Goal: Task Accomplishment & Management: Use online tool/utility

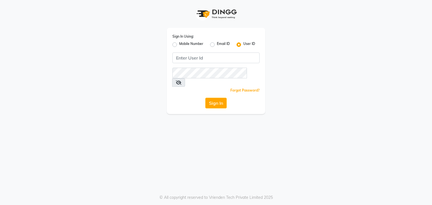
click at [179, 44] on label "Mobile Number" at bounding box center [191, 44] width 24 height 7
click at [179, 44] on input "Mobile Number" at bounding box center [181, 43] width 4 height 4
radio input "true"
radio input "false"
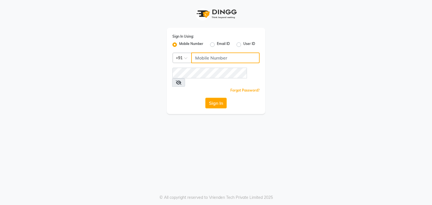
click at [202, 55] on input "Username" at bounding box center [225, 58] width 68 height 11
type input "7977244035"
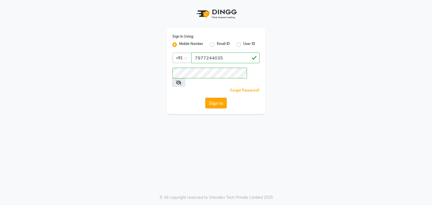
click at [210, 98] on button "Sign In" at bounding box center [215, 103] width 21 height 11
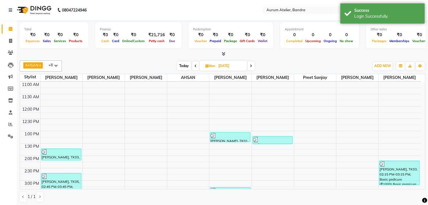
click at [252, 65] on span at bounding box center [251, 66] width 7 height 9
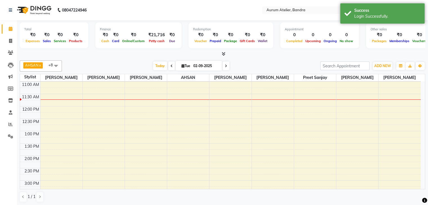
scroll to position [49, 0]
click at [169, 65] on span at bounding box center [171, 66] width 7 height 9
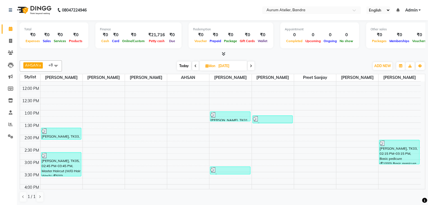
scroll to position [0, 0]
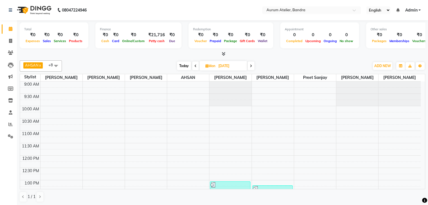
click at [252, 65] on span at bounding box center [251, 66] width 7 height 9
type input "02-09-2025"
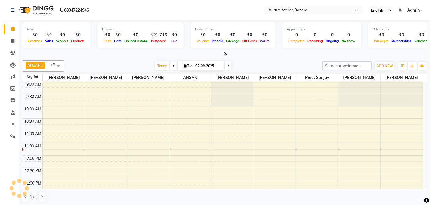
scroll to position [49, 0]
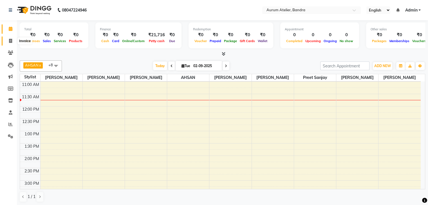
click at [10, 39] on icon at bounding box center [10, 41] width 3 height 4
select select "service"
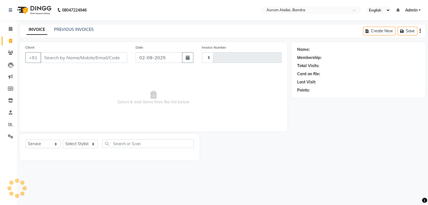
type input "0589"
select select "7410"
